Goal: Information Seeking & Learning: Learn about a topic

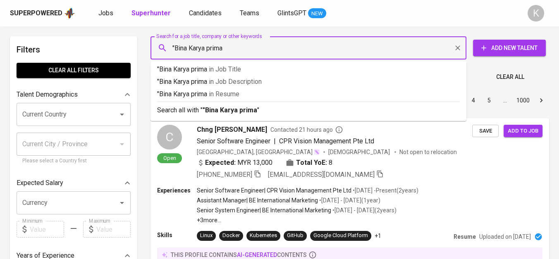
type input ""Bina Karya prima""
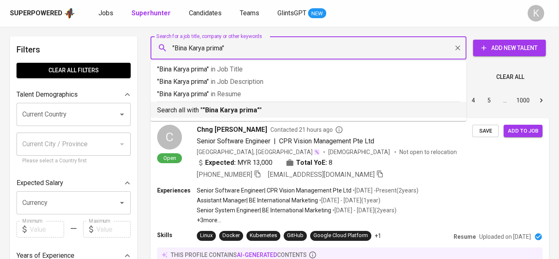
click at [234, 116] on li "Search all with " "Bina Karya prima" "" at bounding box center [309, 110] width 316 height 16
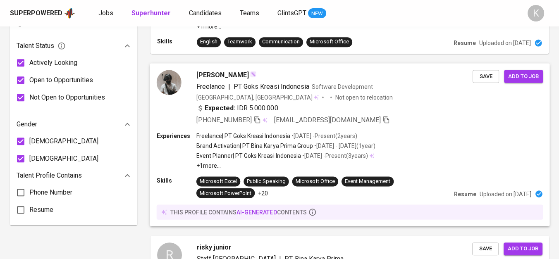
scroll to position [367, 0]
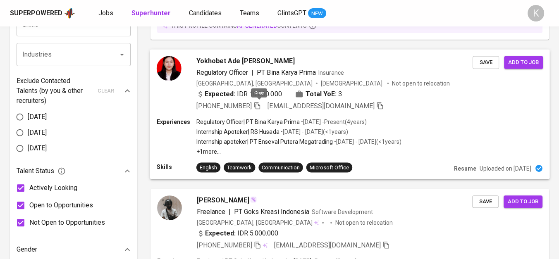
drag, startPoint x: 259, startPoint y: 102, endPoint x: 277, endPoint y: 116, distance: 23.0
click at [260, 102] on icon "button" at bounding box center [257, 105] width 7 height 7
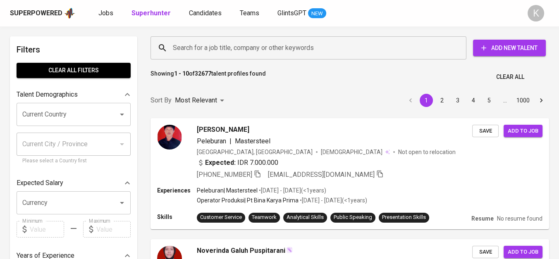
click at [230, 48] on input "Search for a job title, company or other keywords" at bounding box center [311, 48] width 280 height 16
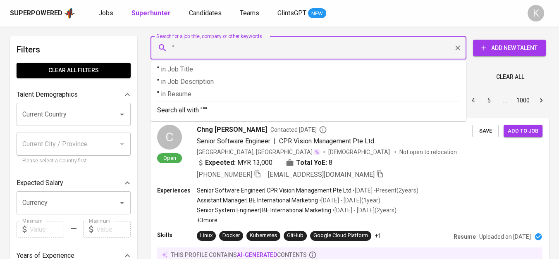
paste input "Potentia HR Consulting"
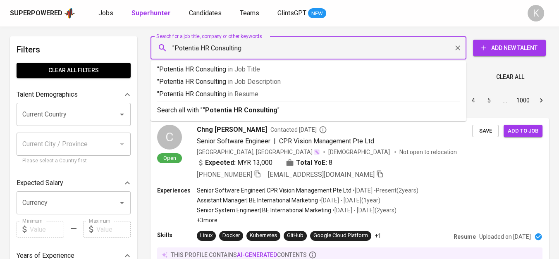
type input ""Potentia HR Consulting""
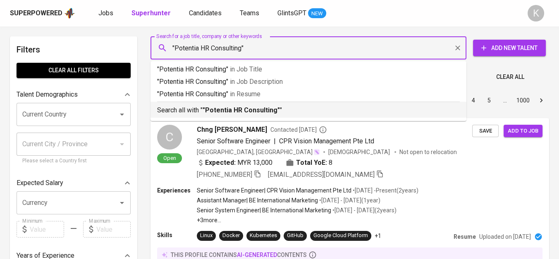
click at [240, 116] on li "Search all with " "Potentia HR Consulting" "" at bounding box center [309, 110] width 316 height 16
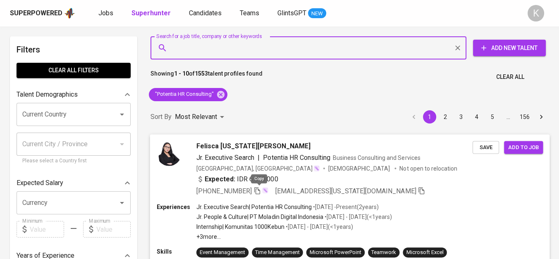
click at [260, 190] on icon "button" at bounding box center [257, 190] width 7 height 7
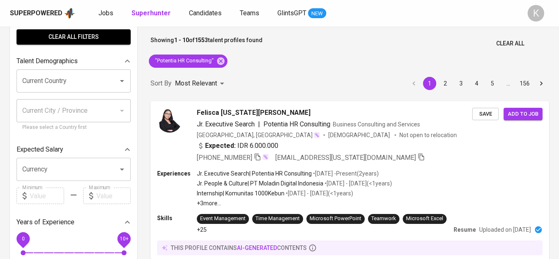
scroll to position [46, 0]
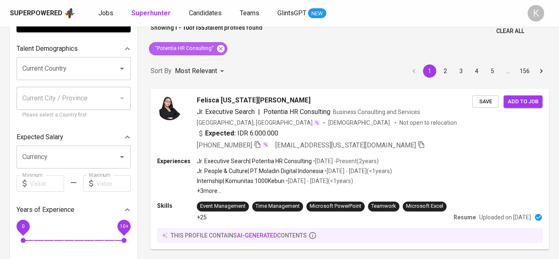
click at [222, 47] on icon at bounding box center [220, 48] width 9 height 9
